Goal: Navigation & Orientation: Find specific page/section

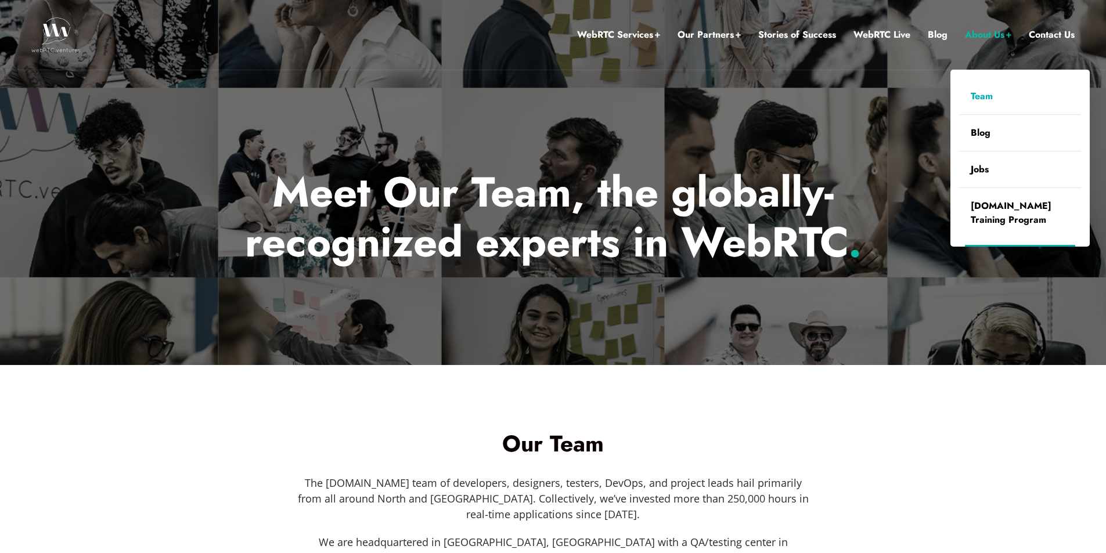
click at [981, 95] on link "Team" at bounding box center [1020, 96] width 122 height 36
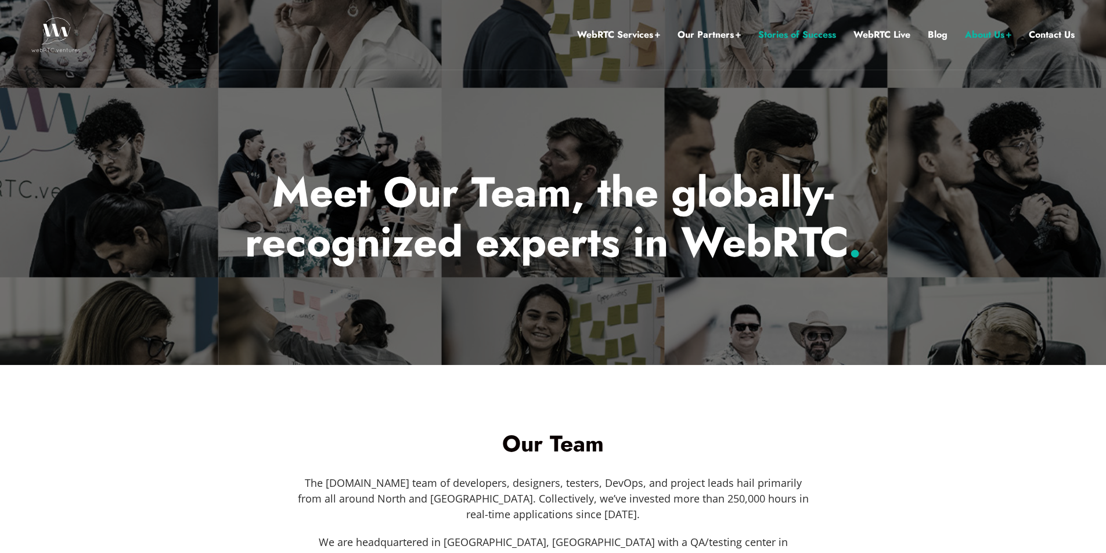
click at [821, 34] on link "Stories of Success" at bounding box center [797, 34] width 78 height 15
